Goal: Transaction & Acquisition: Purchase product/service

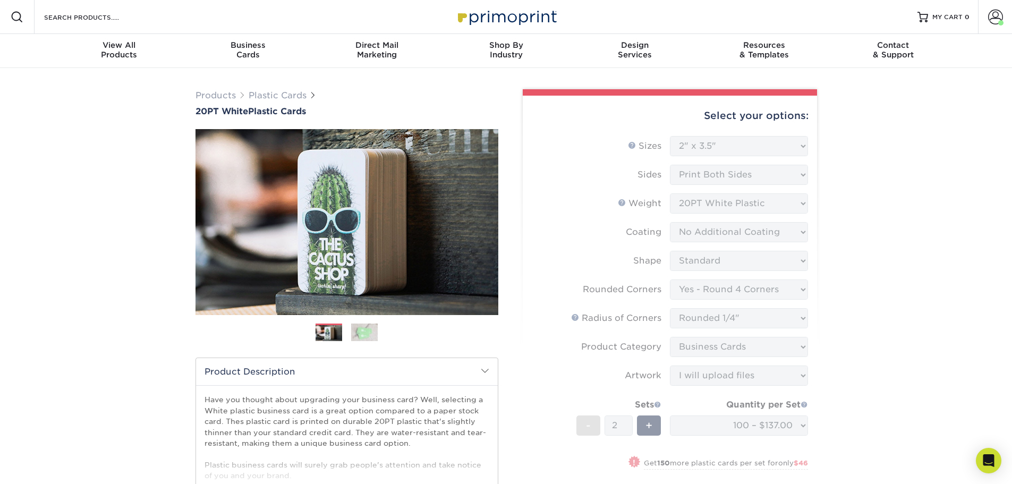
select select "2.00x3.50"
select select "7672df9e-0e0a-464d-8e1f-920c575e4da3"
select select "479fbfe7-6a0c-4895-8c9a-81739b7486c9"
select select "3b5148f1-0588-4f88-a218-97bcfdce65c1"
select select "upload"
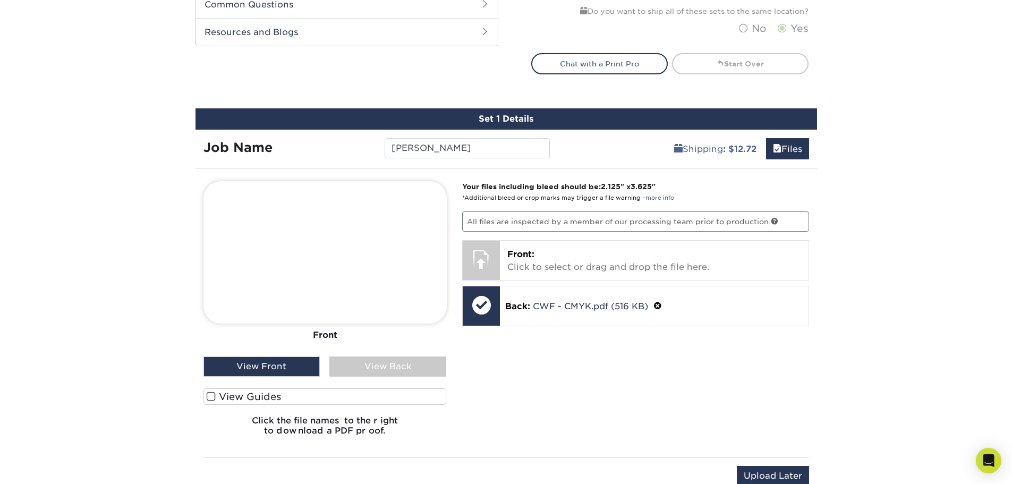
scroll to position [558, 0]
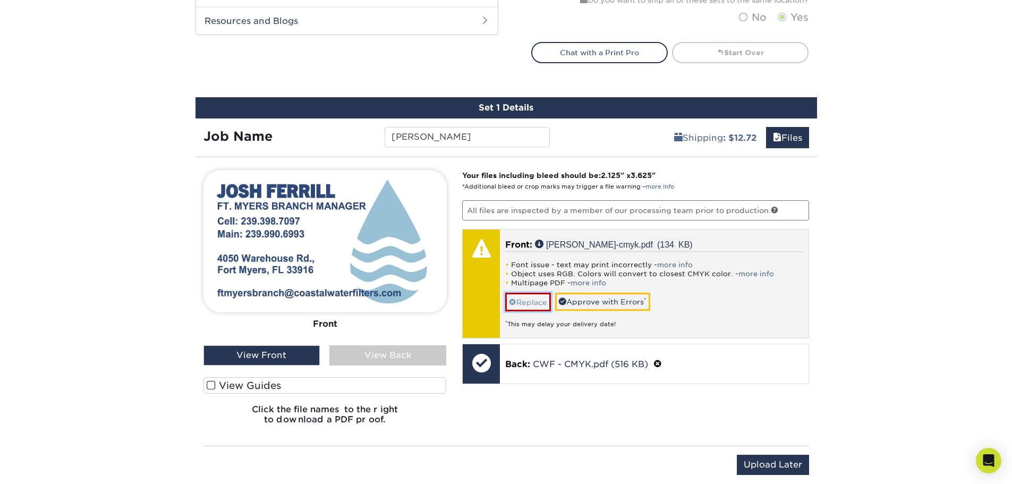
click at [518, 301] on link "Replace" at bounding box center [528, 302] width 46 height 19
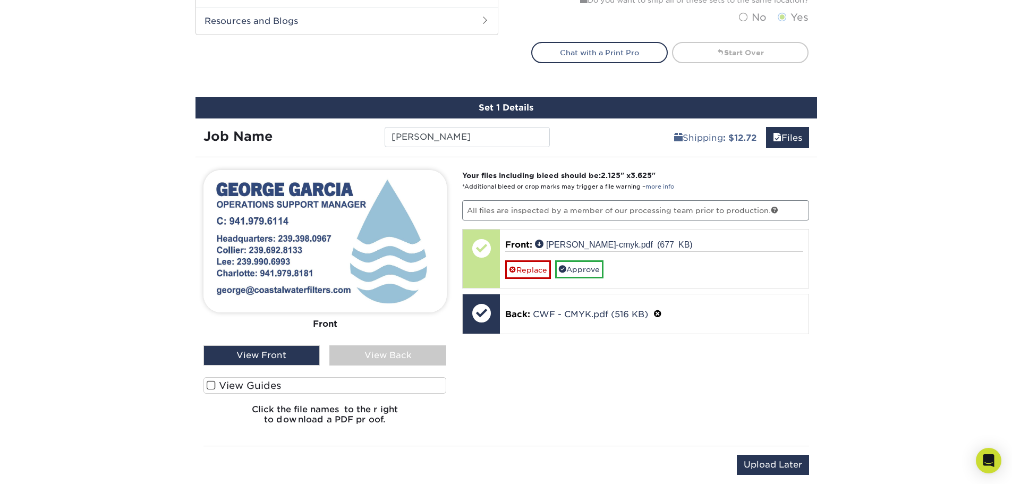
click at [374, 359] on div "View Back" at bounding box center [388, 355] width 117 height 20
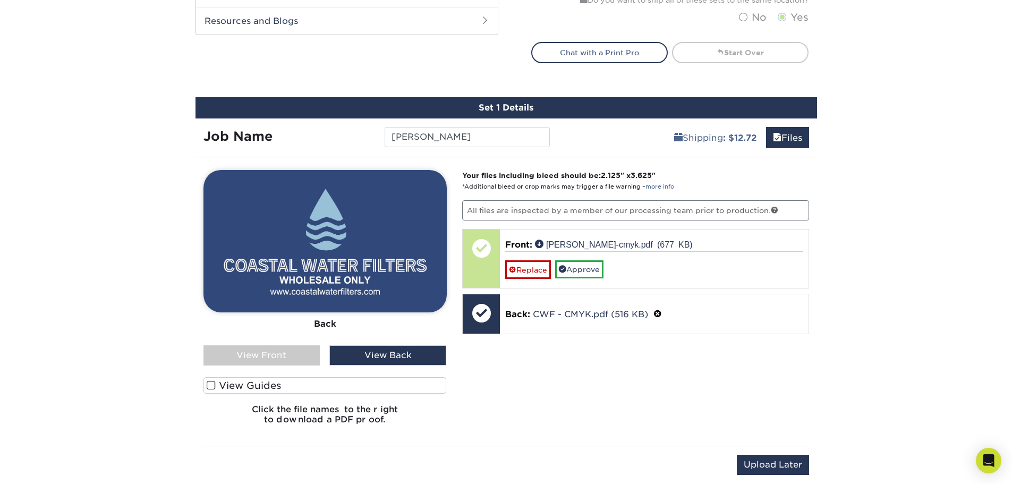
click at [282, 350] on div "View Front" at bounding box center [262, 355] width 117 height 20
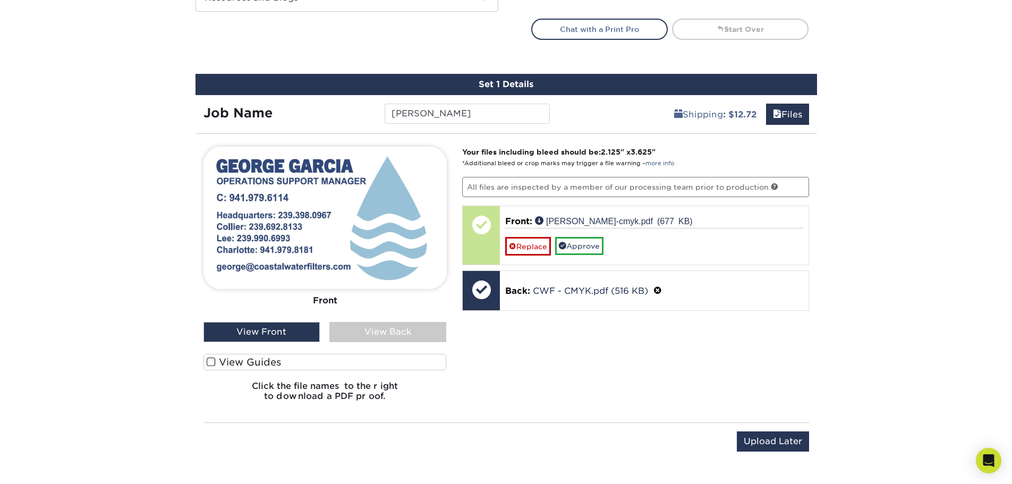
scroll to position [593, 0]
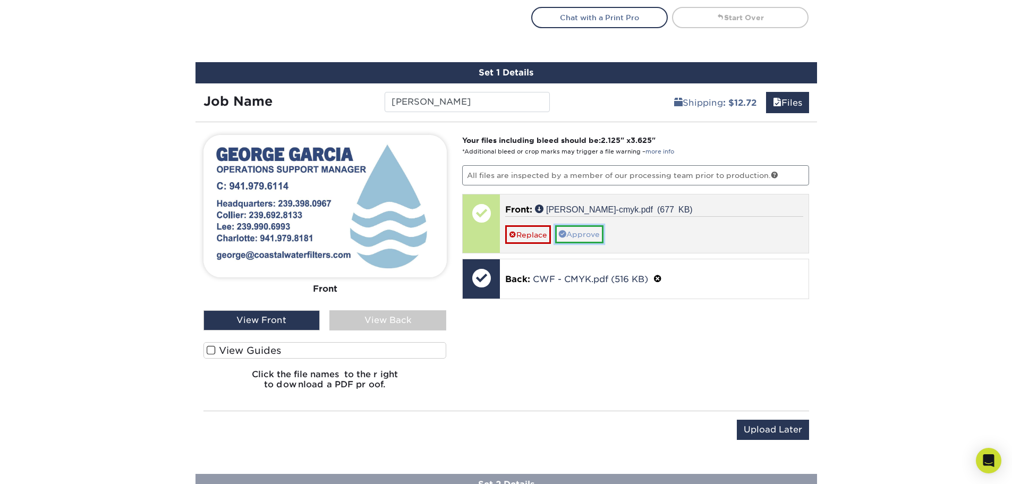
click at [579, 237] on link "Approve" at bounding box center [579, 234] width 48 height 18
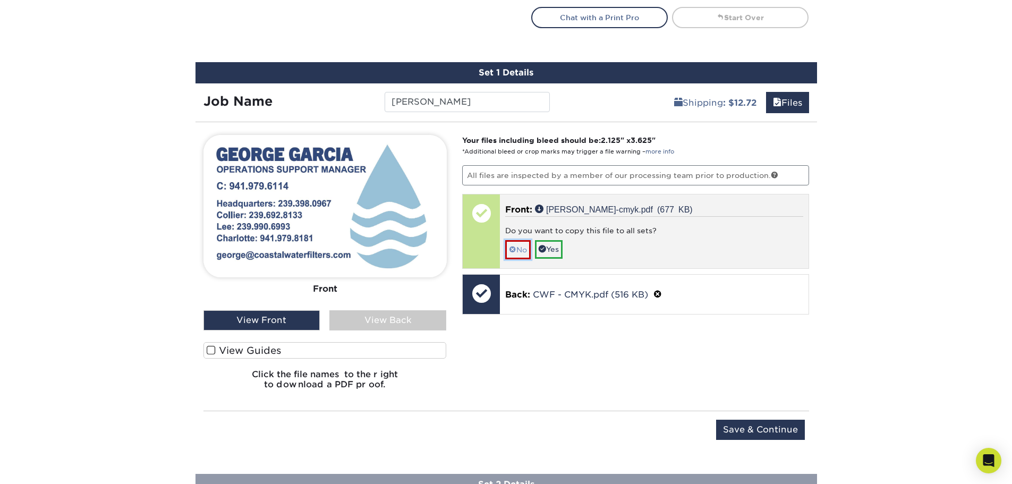
click at [508, 253] on link "No" at bounding box center [518, 249] width 26 height 19
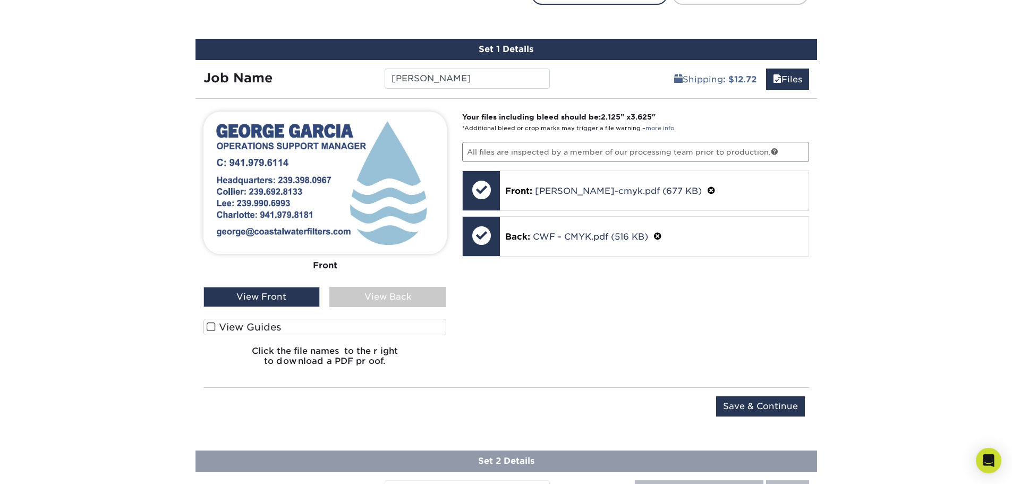
scroll to position [629, 0]
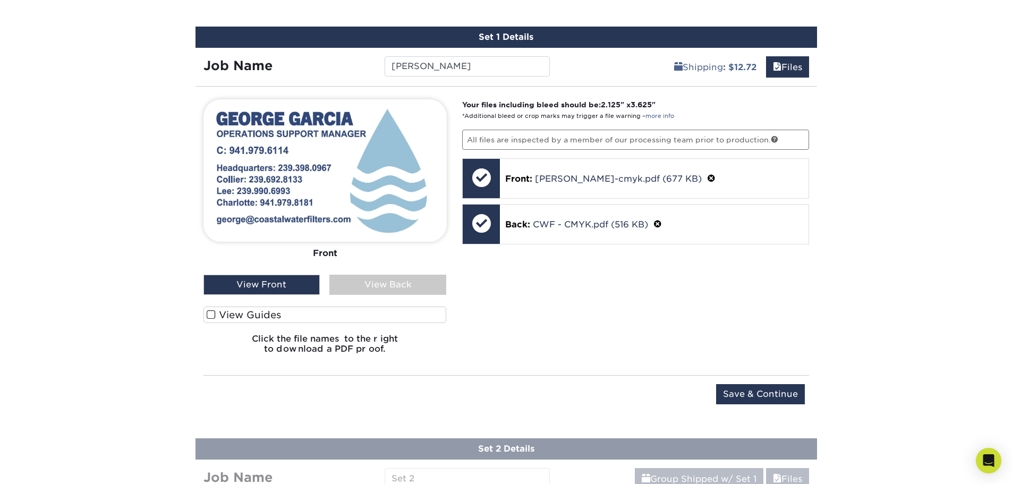
click at [383, 283] on div "View Back" at bounding box center [388, 285] width 117 height 20
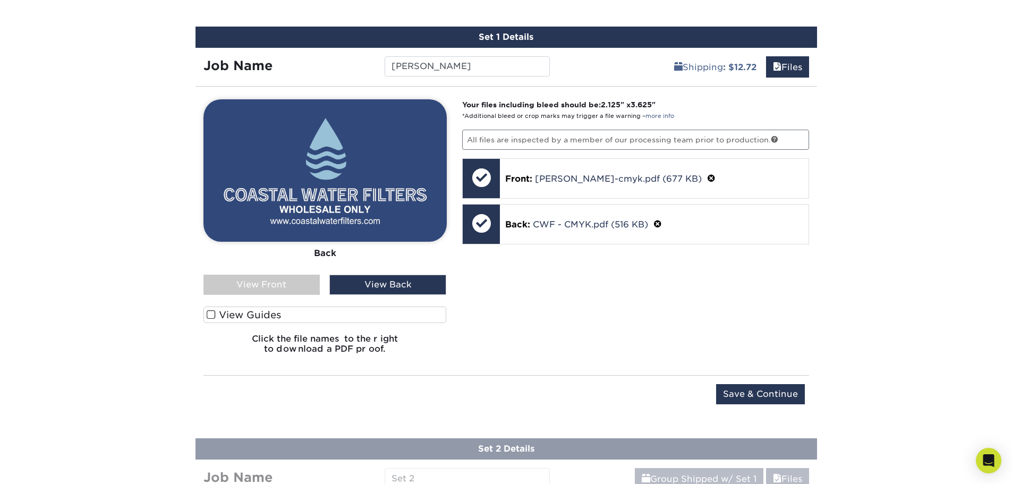
click at [282, 281] on div "View Front" at bounding box center [262, 285] width 117 height 20
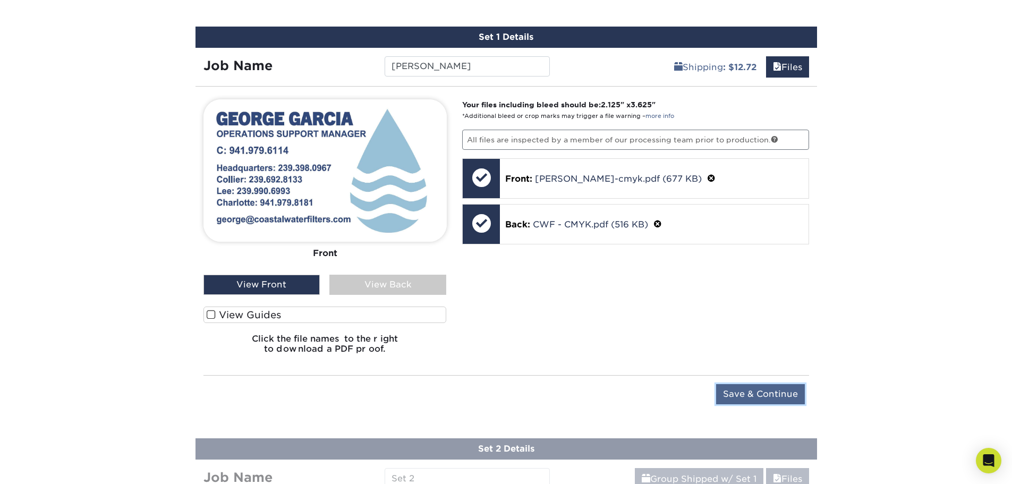
click at [757, 399] on input "Save & Continue" at bounding box center [760, 394] width 89 height 20
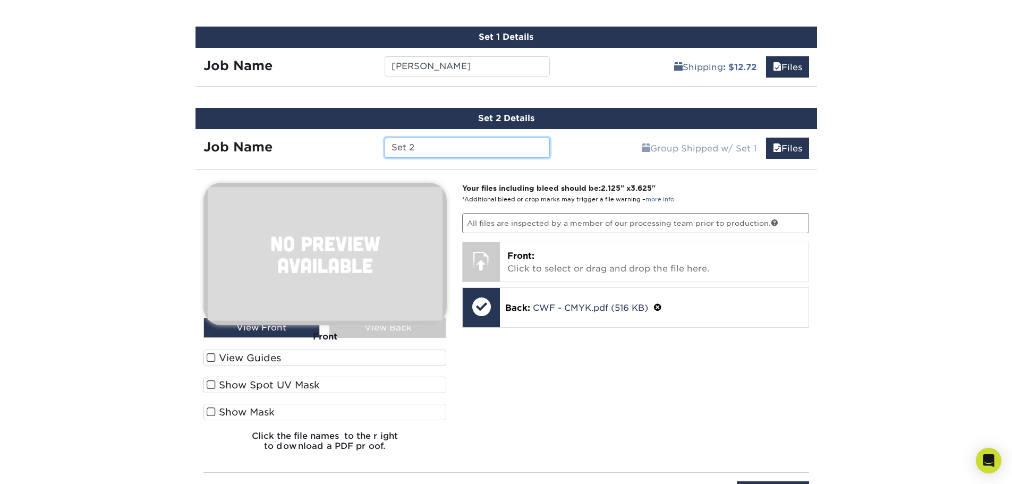
drag, startPoint x: 437, startPoint y: 146, endPoint x: 372, endPoint y: 142, distance: 64.9
click at [372, 142] on div "Job Name Set 2" at bounding box center [377, 148] width 363 height 20
type input "[PERSON_NAME]"
click at [637, 382] on div "Your files including bleed should be: 2.125 " x 3.625 " *Additional bleed or cr…" at bounding box center [635, 321] width 363 height 277
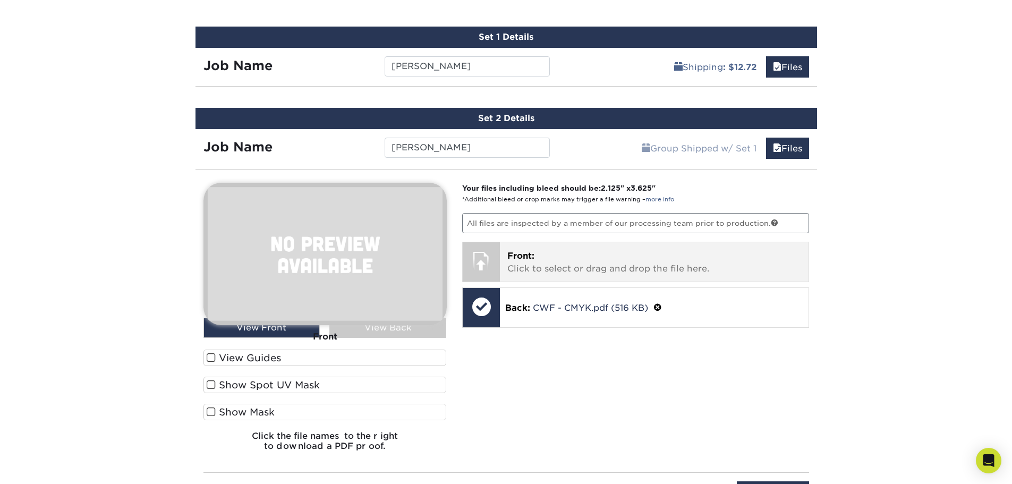
click at [579, 270] on p "Front: Click to select or drag and drop the file here." at bounding box center [655, 263] width 294 height 26
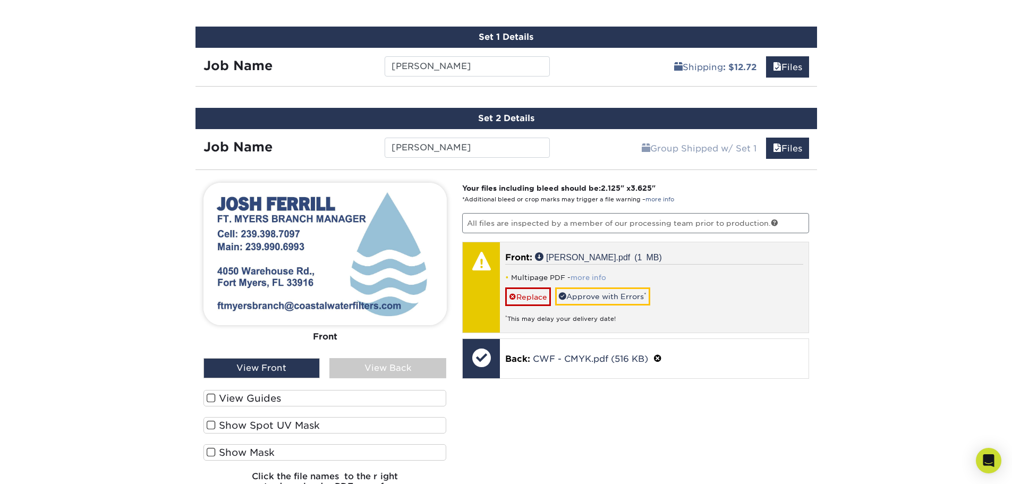
click at [584, 277] on link "more info" at bounding box center [589, 278] width 36 height 8
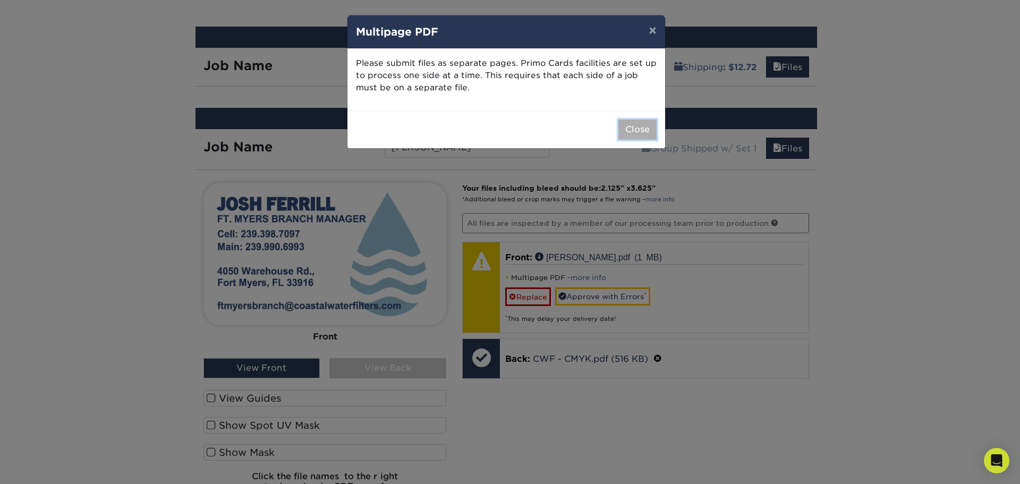
click at [637, 131] on button "Close" at bounding box center [638, 130] width 38 height 20
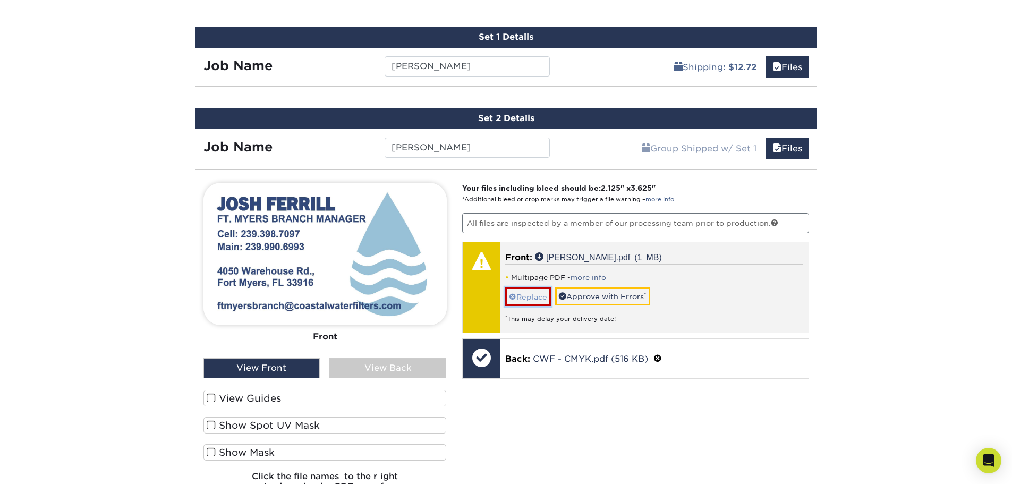
click at [525, 293] on link "Replace" at bounding box center [528, 297] width 46 height 19
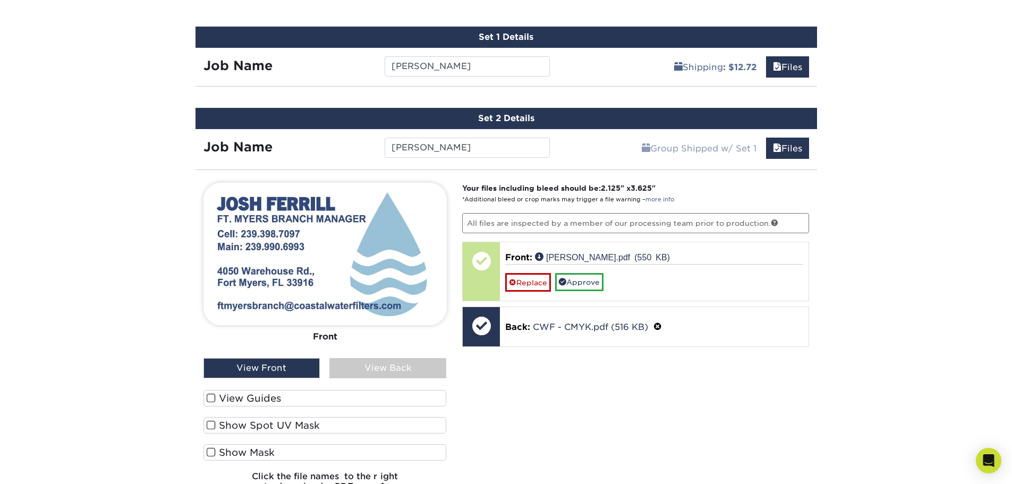
click at [370, 367] on div "View Back" at bounding box center [388, 368] width 117 height 20
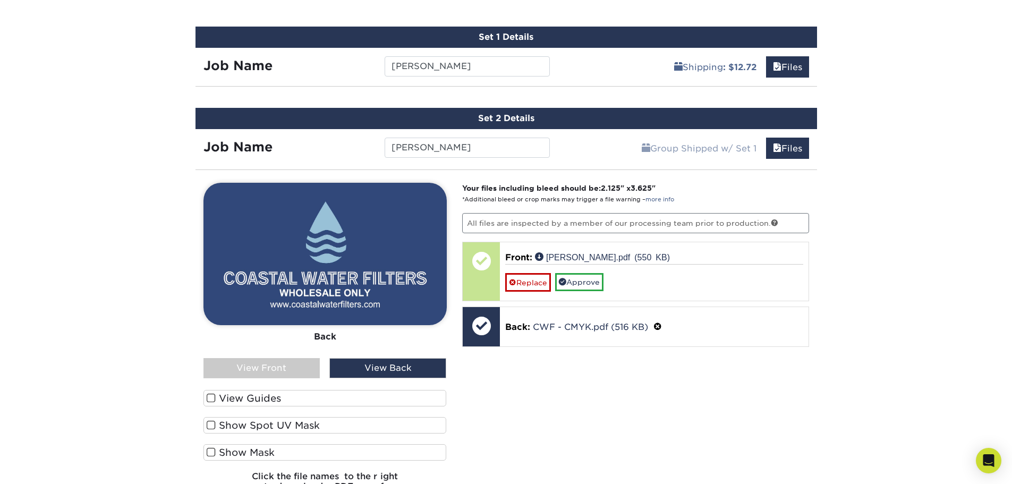
click at [370, 367] on div "View Back" at bounding box center [388, 368] width 117 height 20
click at [297, 367] on div "View Front" at bounding box center [262, 368] width 117 height 20
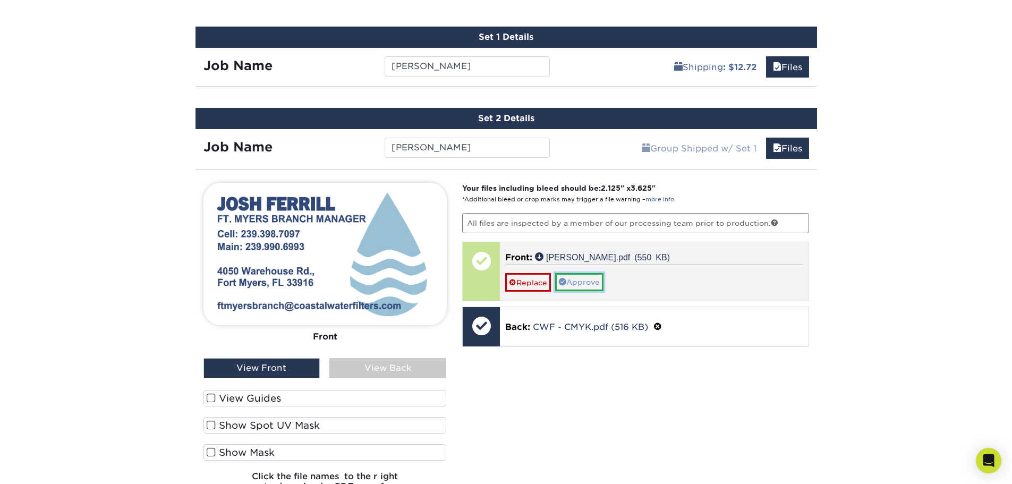
click at [581, 280] on link "Approve" at bounding box center [579, 282] width 48 height 18
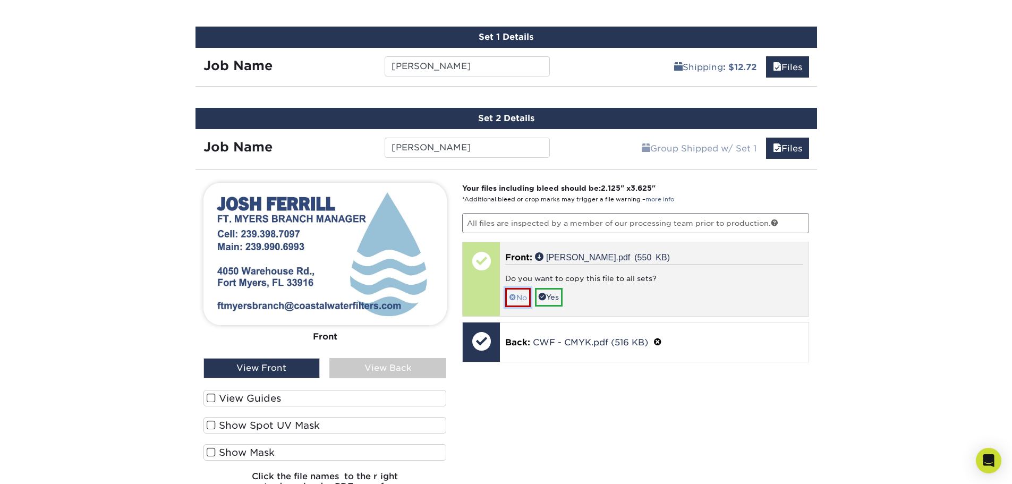
click at [516, 295] on span at bounding box center [512, 297] width 7 height 9
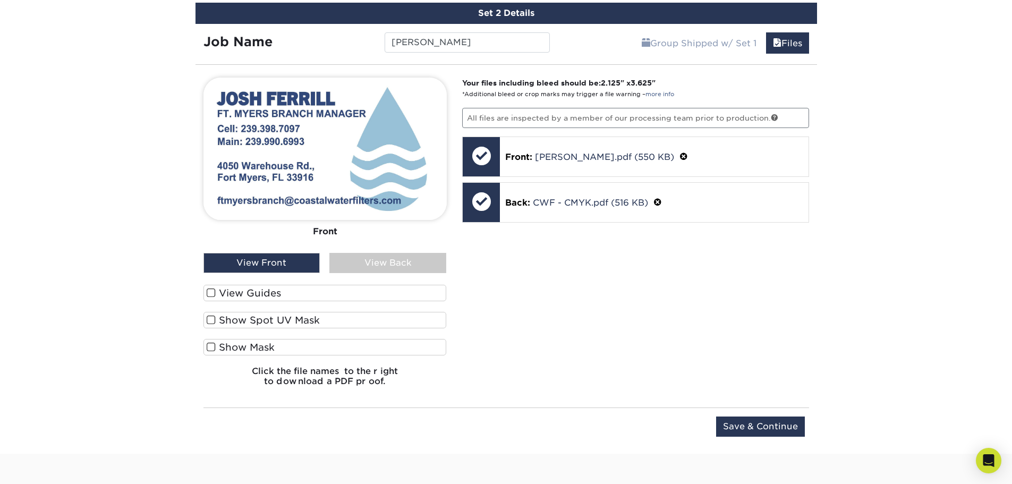
scroll to position [735, 0]
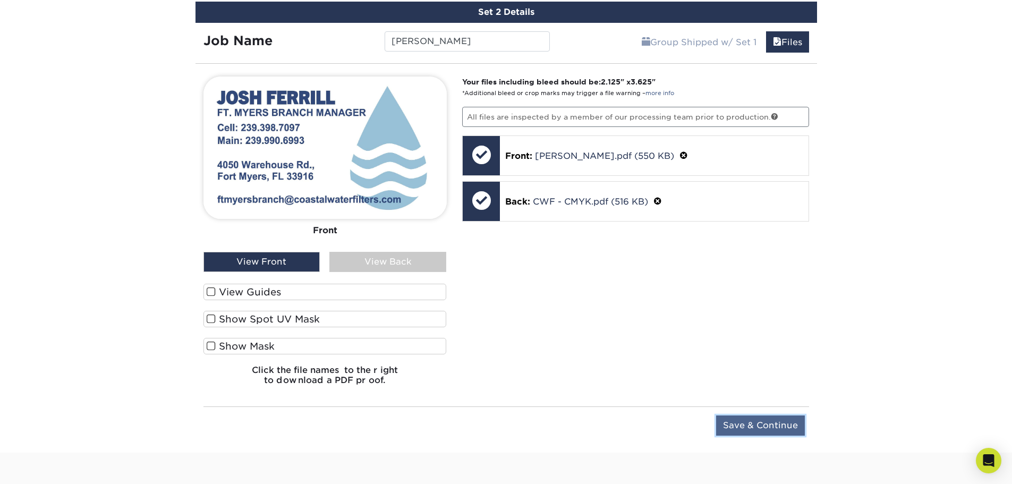
click at [741, 427] on input "Save & Continue" at bounding box center [760, 426] width 89 height 20
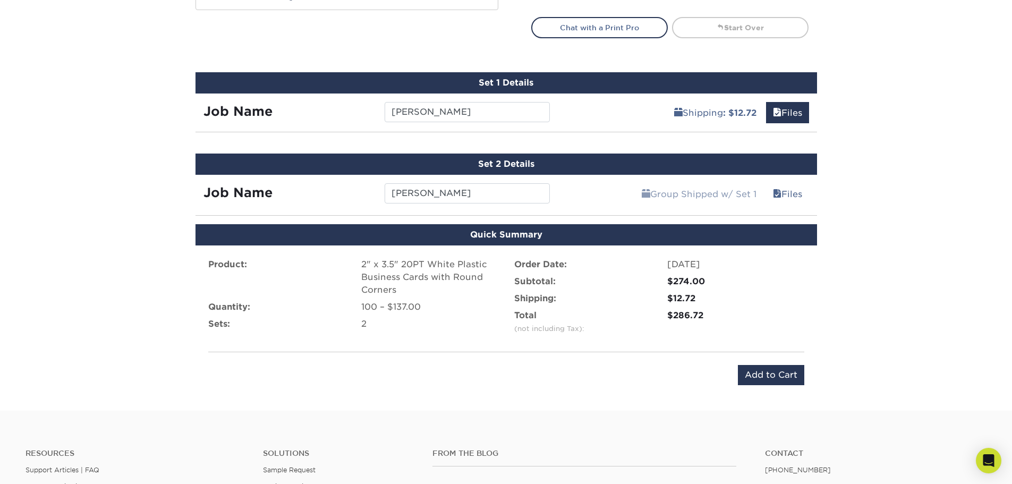
scroll to position [558, 0]
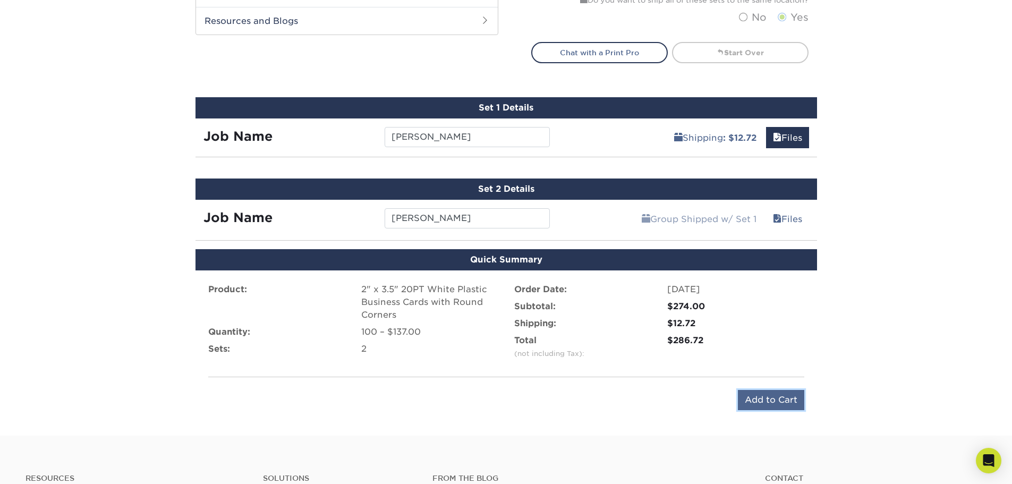
click at [748, 396] on input "Add to Cart" at bounding box center [771, 400] width 66 height 20
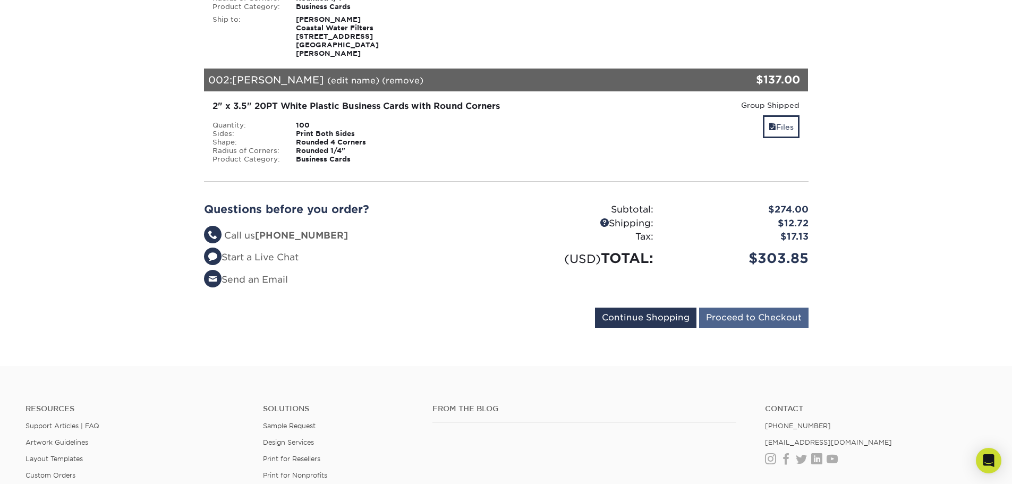
scroll to position [248, 0]
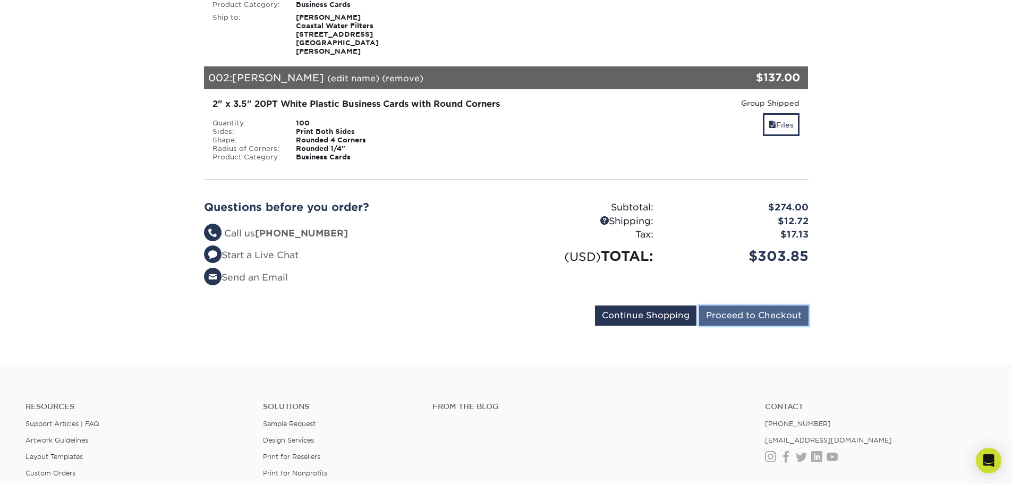
click at [755, 314] on input "Proceed to Checkout" at bounding box center [753, 316] width 109 height 20
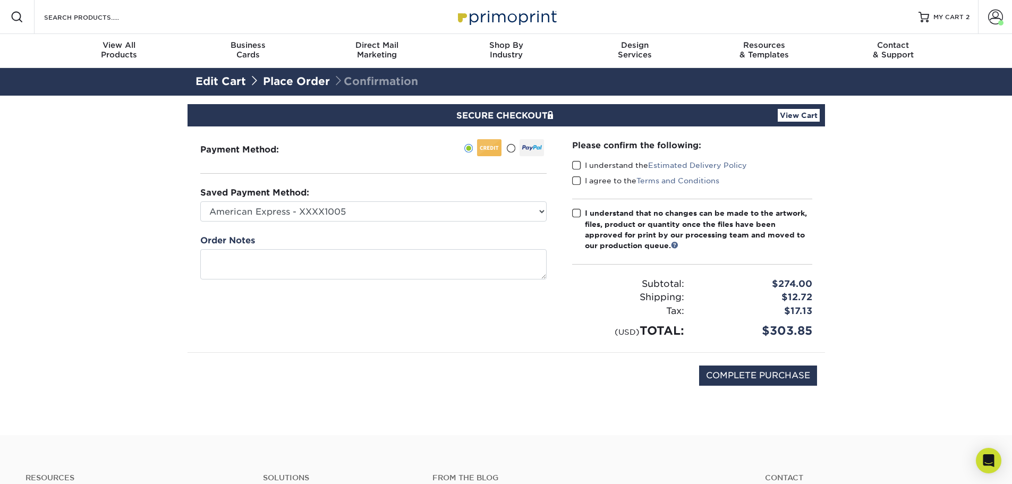
click at [578, 165] on span at bounding box center [576, 166] width 9 height 10
click at [0, 0] on input "I understand the Estimated Delivery Policy" at bounding box center [0, 0] width 0 height 0
click at [576, 178] on span at bounding box center [576, 181] width 9 height 10
click at [0, 0] on input "I agree to the Terms and Conditions" at bounding box center [0, 0] width 0 height 0
click at [578, 213] on span at bounding box center [576, 213] width 9 height 10
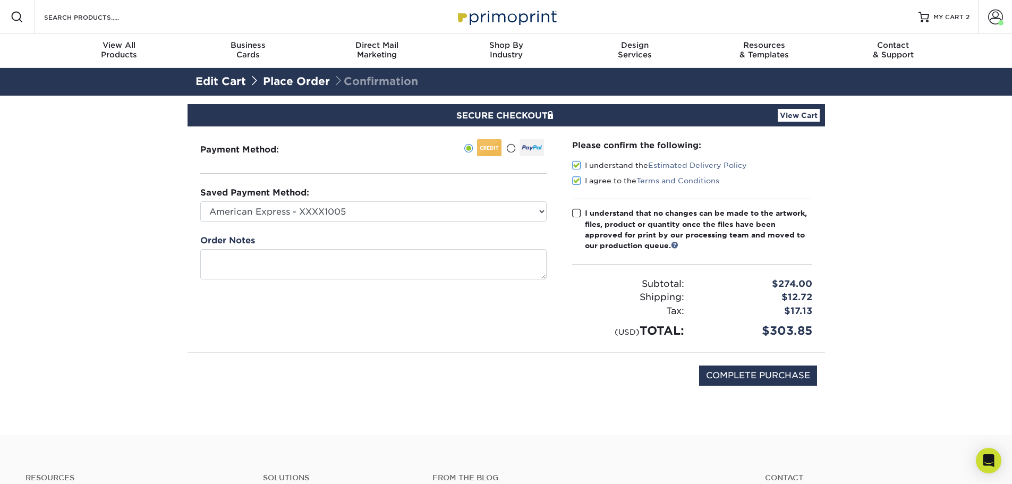
click at [0, 0] on input "I understand that no changes can be made to the artwork, files, product or quan…" at bounding box center [0, 0] width 0 height 0
click at [780, 375] on input "COMPLETE PURCHASE" at bounding box center [758, 376] width 118 height 20
type input "PROCESSING, PLEASE WAIT..."
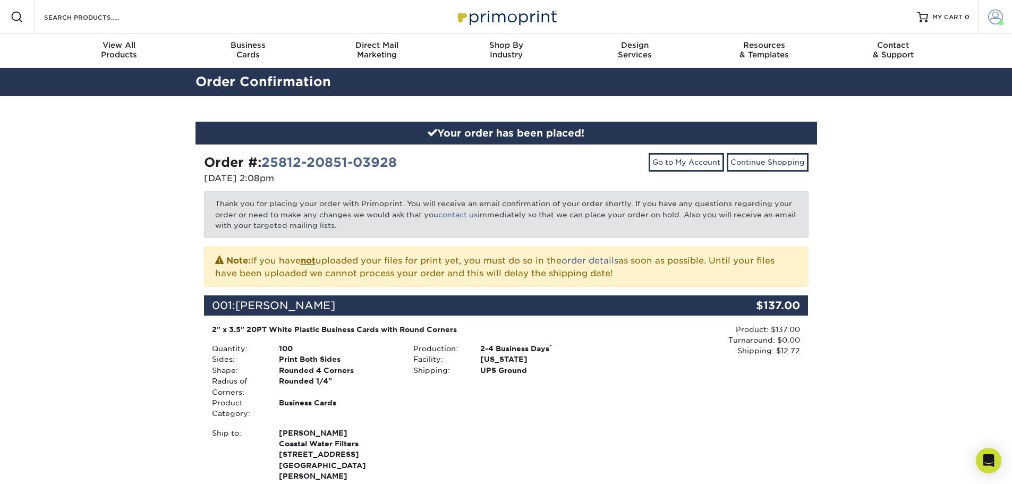
click at [990, 13] on span at bounding box center [996, 17] width 15 height 15
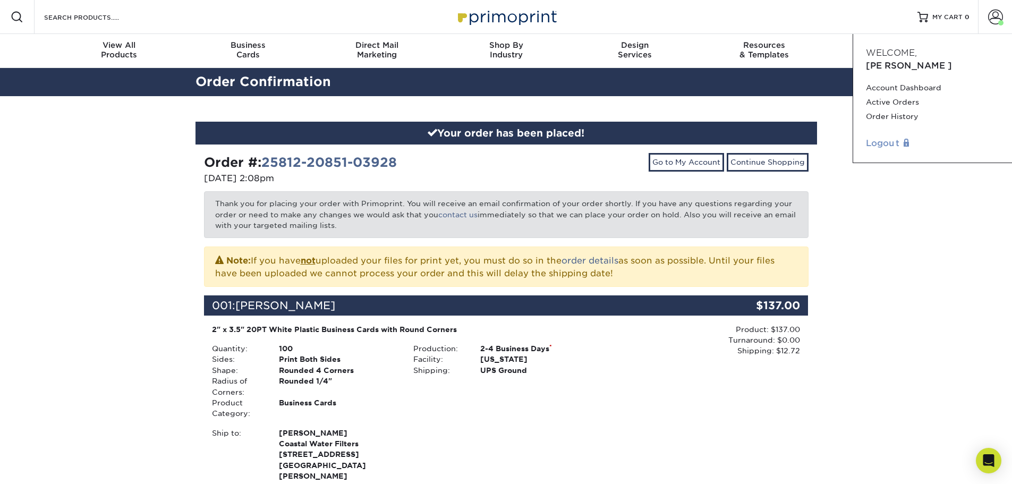
click at [891, 137] on link "Logout" at bounding box center [932, 143] width 133 height 13
